Goal: Information Seeking & Learning: Learn about a topic

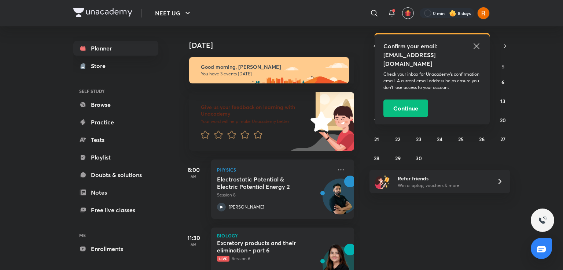
click at [473, 45] on icon at bounding box center [476, 46] width 9 height 9
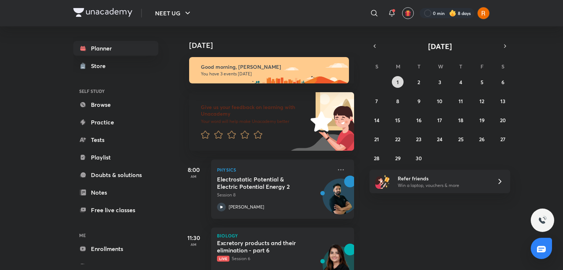
click at [394, 80] on button "1" at bounding box center [398, 82] width 12 height 12
click at [401, 79] on button "1" at bounding box center [398, 82] width 12 height 12
click at [372, 44] on icon "button" at bounding box center [374, 46] width 6 height 7
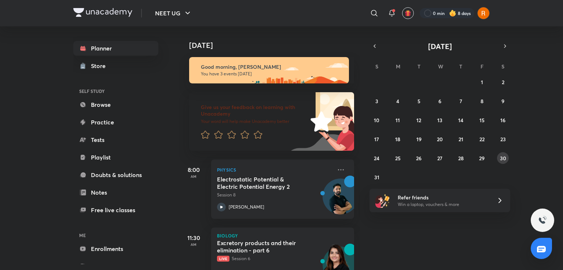
click at [502, 161] on abbr "30" at bounding box center [503, 158] width 6 height 7
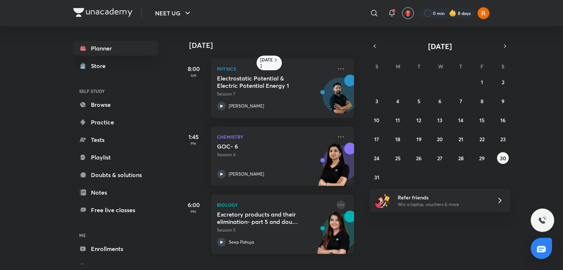
click at [337, 205] on icon at bounding box center [340, 205] width 9 height 9
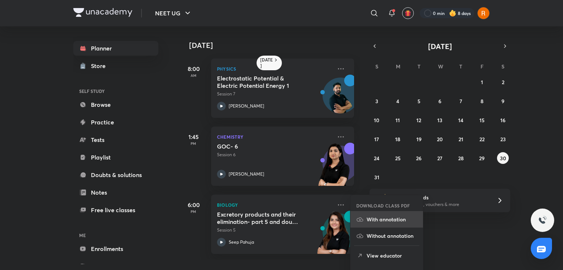
click at [378, 223] on li "With annotation" at bounding box center [386, 219] width 73 height 16
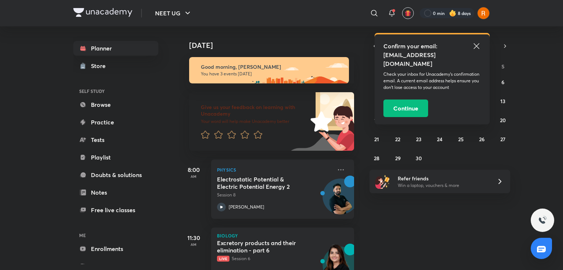
click at [473, 42] on icon at bounding box center [476, 46] width 9 height 9
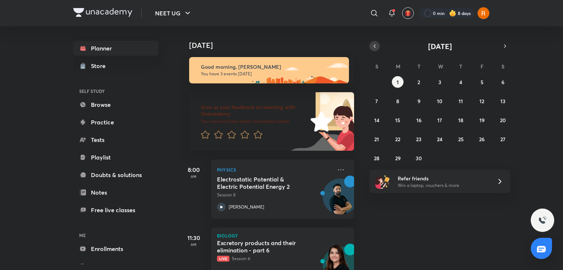
click at [370, 48] on button "button" at bounding box center [374, 46] width 10 height 10
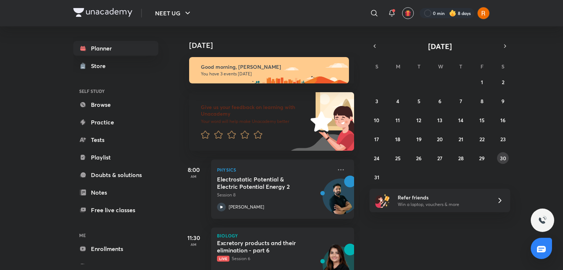
click at [498, 157] on button "30" at bounding box center [503, 158] width 12 height 12
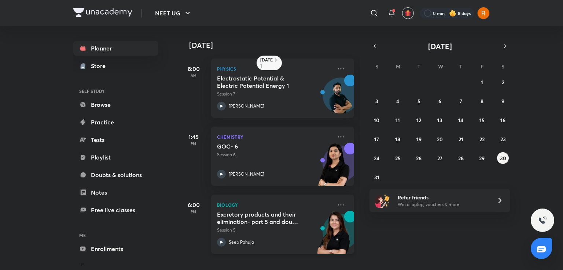
click at [219, 242] on icon at bounding box center [221, 242] width 9 height 9
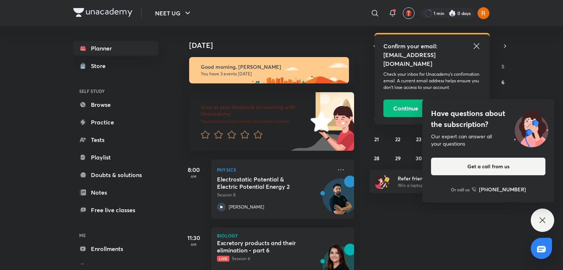
click at [475, 48] on icon at bounding box center [476, 46] width 9 height 9
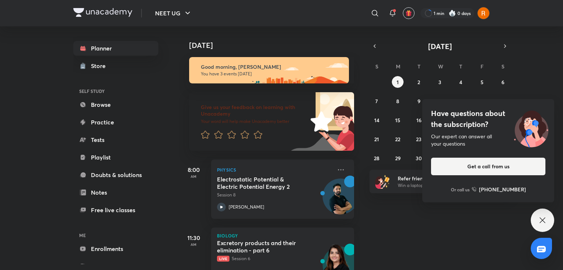
click at [544, 219] on icon at bounding box center [542, 220] width 9 height 9
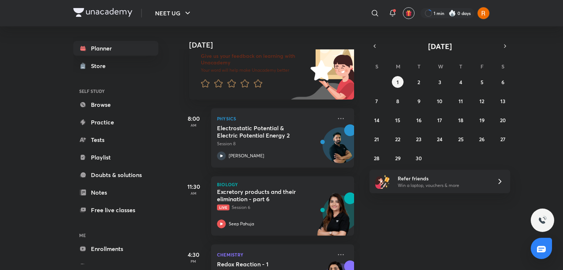
scroll to position [97, 0]
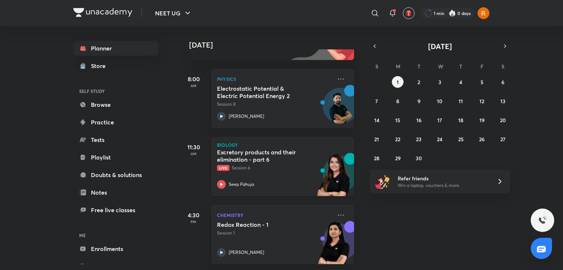
click at [222, 180] on icon at bounding box center [221, 184] width 9 height 9
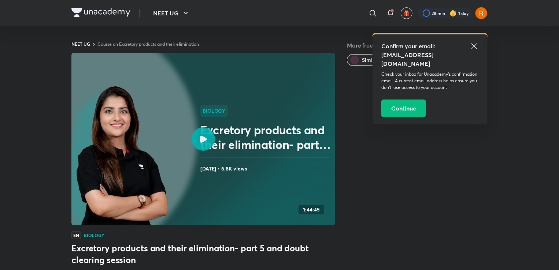
click at [204, 140] on icon at bounding box center [203, 139] width 7 height 7
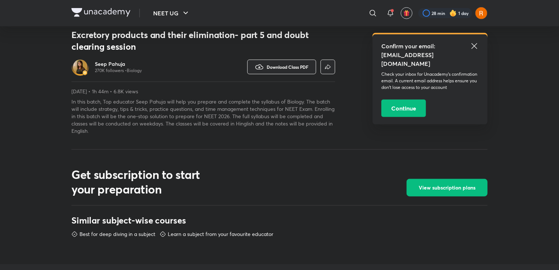
scroll to position [236, 0]
